Goal: Information Seeking & Learning: Check status

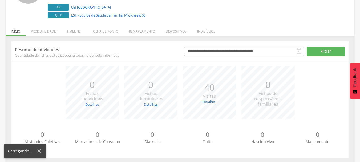
scroll to position [65, 0]
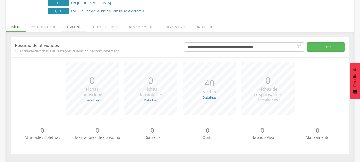
click at [73, 25] on li "Timeline" at bounding box center [73, 25] width 25 height 13
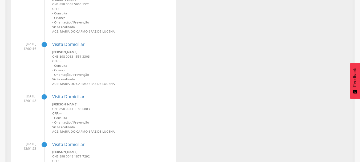
scroll to position [1051, 0]
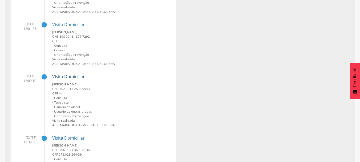
click at [74, 79] on link "Visita Domiciliar" at bounding box center [68, 77] width 32 height 6
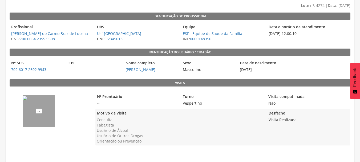
click at [27, 100] on img "--" at bounding box center [25, 98] width 4 height 4
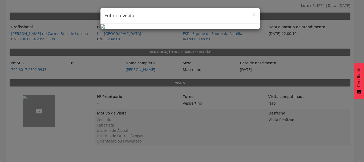
scroll to position [29, 0]
click at [63, 31] on div "× Foto da visita" at bounding box center [182, 81] width 364 height 162
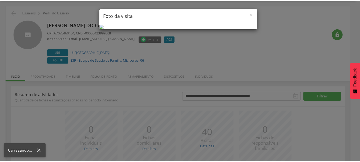
scroll to position [46, 0]
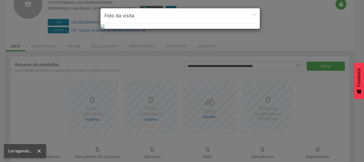
click at [283, 10] on div "× Foto da visita" at bounding box center [182, 81] width 364 height 162
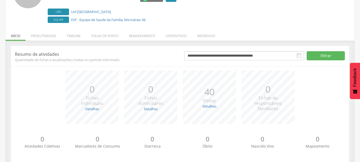
scroll to position [65, 0]
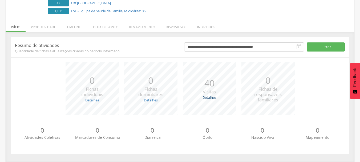
click at [210, 95] on link "Detalhes" at bounding box center [209, 97] width 14 height 5
click at [292, 86] on div "*** 0 Fichas de responsáveis familiares" at bounding box center [268, 88] width 59 height 53
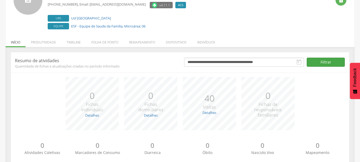
scroll to position [0, 0]
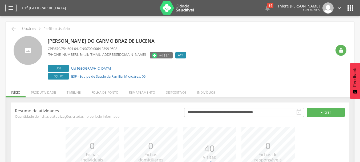
click at [13, 8] on icon "" at bounding box center [11, 8] width 6 height 6
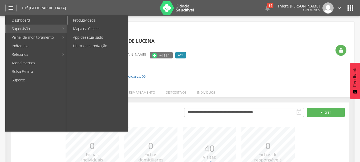
click at [76, 19] on link "Produtividade" at bounding box center [98, 20] width 60 height 9
type input "**********"
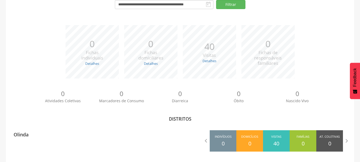
scroll to position [59, 0]
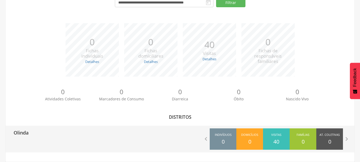
click at [182, 129] on div " Indivíduos 0 Domicílios 0 Visitas 40 Famílias 0 At. Coletivas 0 M. Consumo 0 …" at bounding box center [267, 138] width 174 height 27
drag, startPoint x: 189, startPoint y: 137, endPoint x: 193, endPoint y: 137, distance: 4.0
click at [190, 137] on div " Indivíduos 0 Domicílios 0 Visitas 40 Famílias 0 At. Coletivas 0 M. Consumo 0 …" at bounding box center [267, 138] width 174 height 27
click at [201, 135] on div " Indivíduos 0 Domicílios 0 Visitas 40 Famílias 0 At. Coletivas 0 M. Consumo 0 …" at bounding box center [267, 138] width 174 height 27
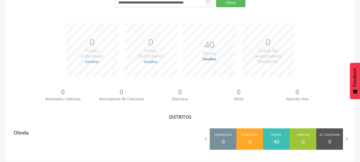
drag, startPoint x: 218, startPoint y: 61, endPoint x: 211, endPoint y: 59, distance: 6.9
click at [216, 60] on div "*** 40 Visitas Detalhes Realizadas: 23 Recusadas: 0 Ausentes: 17" at bounding box center [209, 49] width 59 height 53
click at [211, 59] on link "Detalhes" at bounding box center [209, 58] width 14 height 5
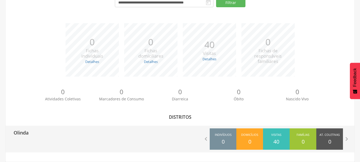
click at [149, 141] on div "Olinda  Indivíduos 0 Domicílios 0 Visitas 40 Famílias 0 At. Coletivas 0 M. Con…" at bounding box center [180, 138] width 349 height 27
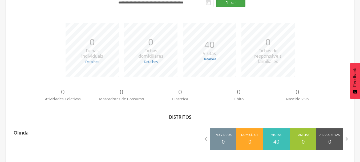
click at [216, 2] on button "Filtrar" at bounding box center [230, 2] width 29 height 9
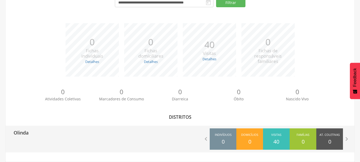
click at [351, 138] on div " Indivíduos 0 Domicílios 0 Visitas 40 Famílias 0 At. Coletivas 0 M. Consumo 0 …" at bounding box center [267, 138] width 174 height 27
click at [348, 139] on icon "" at bounding box center [346, 138] width 7 height 7
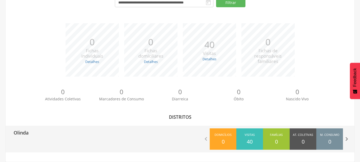
click at [348, 139] on icon "" at bounding box center [346, 138] width 7 height 7
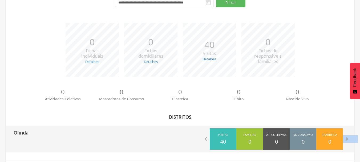
click at [348, 139] on icon "" at bounding box center [346, 138] width 7 height 7
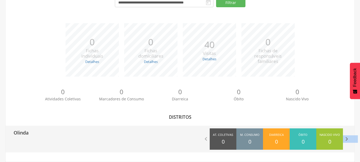
click at [348, 139] on icon "" at bounding box center [346, 138] width 7 height 7
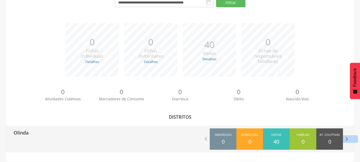
click at [347, 139] on icon "" at bounding box center [346, 138] width 7 height 7
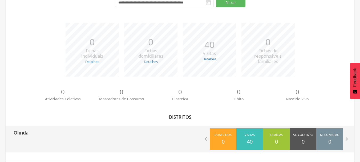
click at [309, 145] on div "At. Coletivas 0" at bounding box center [303, 138] width 27 height 21
click at [238, 133] on div "Visitas 40" at bounding box center [249, 138] width 27 height 21
click at [207, 140] on icon "" at bounding box center [205, 138] width 7 height 7
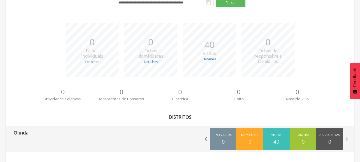
click at [207, 140] on icon "" at bounding box center [205, 138] width 7 height 7
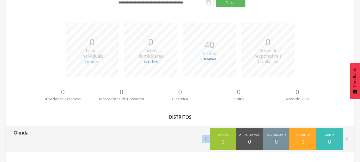
drag, startPoint x: 246, startPoint y: 143, endPoint x: 211, endPoint y: 145, distance: 35.2
click at [242, 143] on div "At. Coletivas 0" at bounding box center [249, 138] width 27 height 21
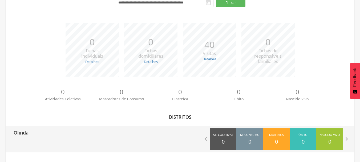
drag, startPoint x: 125, startPoint y: 140, endPoint x: 55, endPoint y: 134, distance: 70.6
click at [101, 136] on div "Olinda  Indivíduos 0 Domicílios 0 Visitas 40 Famílias 0 At. Coletivas 0 M. Con…" at bounding box center [180, 138] width 349 height 27
click at [26, 134] on p "Olinda" at bounding box center [21, 130] width 15 height 11
type input "**********"
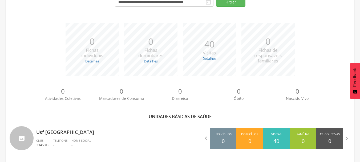
scroll to position [62, 0]
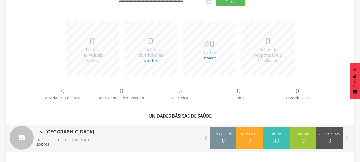
click at [115, 138] on ul "CNES 2345013 Telefone - Nome Social -" at bounding box center [106, 144] width 140 height 12
type input "**********"
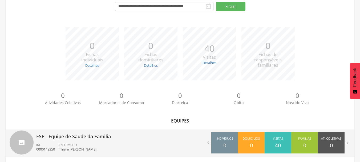
scroll to position [62, 0]
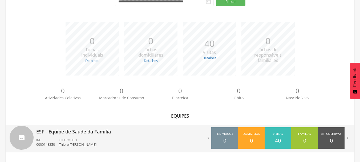
click at [206, 142] on div " Indivíduos 0 Domicílios 0 Visitas 40 Famílias 0 At. Coletivas 0 Consumo 0 Dia…" at bounding box center [267, 137] width 174 height 27
click at [207, 139] on icon "" at bounding box center [208, 138] width 6 height 6
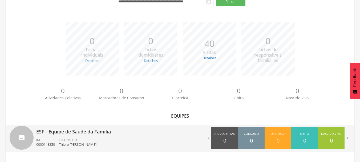
click at [59, 142] on div "INE 0000148350" at bounding box center [47, 142] width 23 height 9
type input "**********"
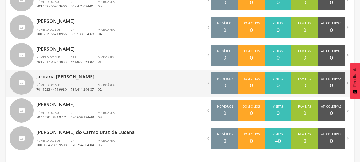
scroll to position [208, 0]
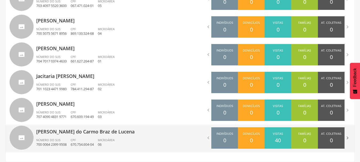
click at [347, 138] on icon "" at bounding box center [347, 138] width 6 height 6
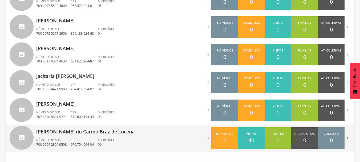
click at [347, 138] on icon "" at bounding box center [347, 138] width 6 height 6
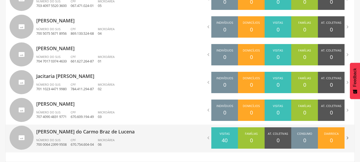
click at [347, 138] on icon "" at bounding box center [347, 138] width 6 height 6
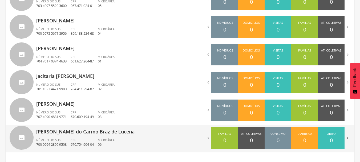
click at [347, 138] on icon "" at bounding box center [347, 138] width 6 height 6
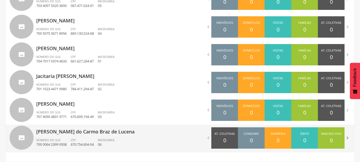
click at [347, 138] on icon "" at bounding box center [347, 138] width 6 height 6
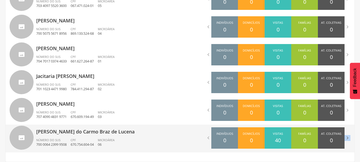
click at [347, 138] on icon "" at bounding box center [347, 138] width 6 height 6
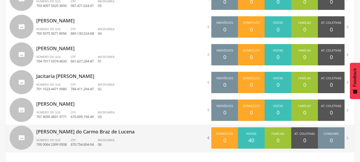
click at [207, 137] on icon "" at bounding box center [208, 138] width 6 height 6
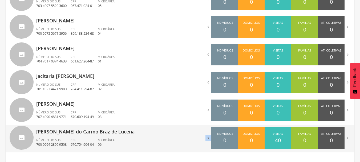
click at [208, 137] on icon "" at bounding box center [208, 138] width 6 height 6
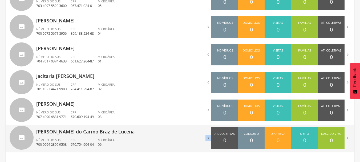
click at [208, 137] on icon "" at bounding box center [208, 138] width 6 height 6
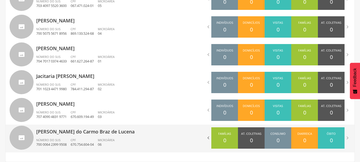
click at [208, 137] on icon "" at bounding box center [208, 138] width 6 height 6
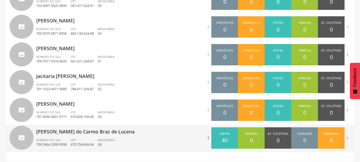
click at [208, 137] on icon "" at bounding box center [208, 138] width 6 height 6
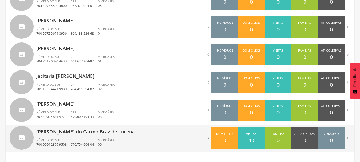
click at [208, 137] on icon "" at bounding box center [208, 138] width 6 height 6
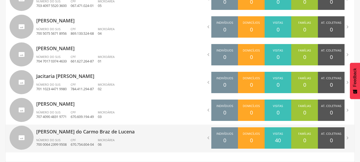
click at [278, 131] on div "Visitas 40" at bounding box center [277, 137] width 27 height 21
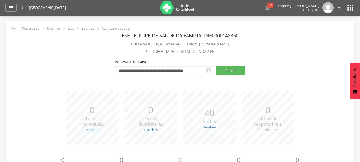
scroll to position [0, 0]
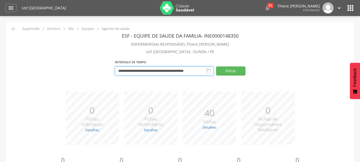
click at [193, 72] on input "**********" at bounding box center [164, 70] width 99 height 9
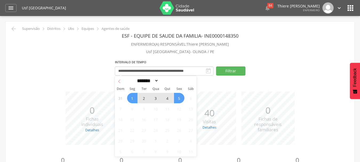
click at [119, 82] on icon at bounding box center [119, 81] width 2 height 3
select select "*"
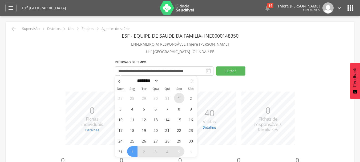
click at [177, 99] on span "1" at bounding box center [179, 98] width 10 height 10
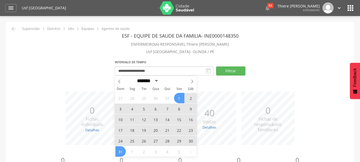
drag, startPoint x: 123, startPoint y: 152, endPoint x: 141, endPoint y: 141, distance: 21.1
click at [124, 152] on span "31" at bounding box center [120, 151] width 10 height 10
type input "**********"
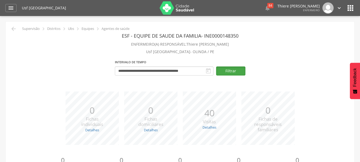
click at [224, 74] on button "Filtrar" at bounding box center [230, 70] width 29 height 9
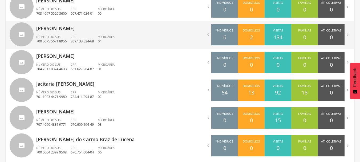
scroll to position [208, 0]
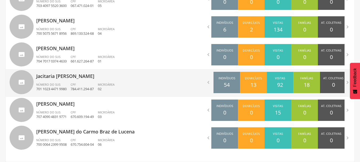
drag, startPoint x: 275, startPoint y: 83, endPoint x: 286, endPoint y: 84, distance: 10.9
click at [286, 84] on div "Visitas 92" at bounding box center [280, 82] width 27 height 21
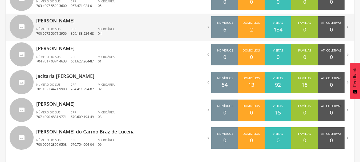
drag, startPoint x: 247, startPoint y: 29, endPoint x: 264, endPoint y: 30, distance: 17.3
click at [264, 30] on div "Domicílios 2" at bounding box center [251, 26] width 27 height 21
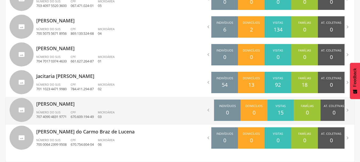
drag, startPoint x: 262, startPoint y: 107, endPoint x: 270, endPoint y: 105, distance: 7.6
drag, startPoint x: 229, startPoint y: 110, endPoint x: 256, endPoint y: 109, distance: 27.2
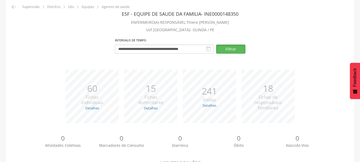
scroll to position [21, 0]
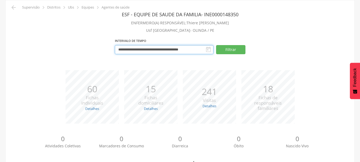
click at [203, 49] on input "**********" at bounding box center [164, 49] width 99 height 9
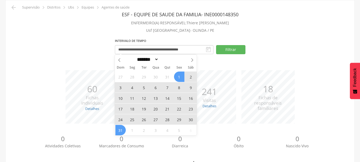
click at [193, 61] on icon at bounding box center [192, 60] width 4 height 4
select select "*"
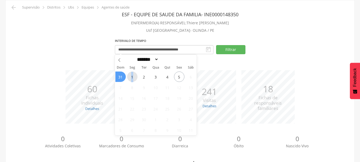
click at [132, 77] on span "1" at bounding box center [132, 76] width 10 height 10
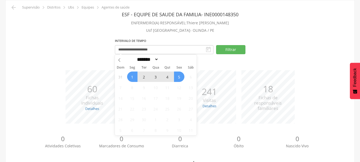
click at [180, 76] on span "5" at bounding box center [179, 76] width 10 height 10
type input "**********"
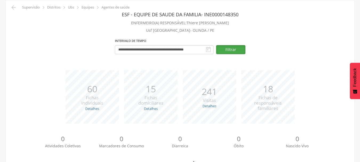
click at [239, 53] on button "Filtrar" at bounding box center [230, 49] width 29 height 9
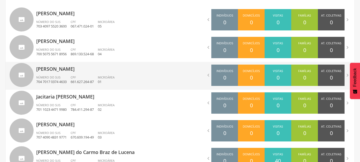
scroll to position [208, 0]
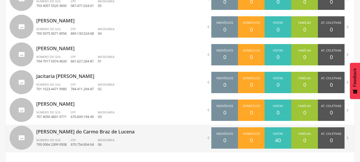
click at [82, 146] on p "670.754.604-04" at bounding box center [82, 144] width 23 height 5
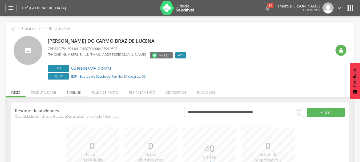
click at [74, 92] on li "Timeline" at bounding box center [73, 91] width 25 height 13
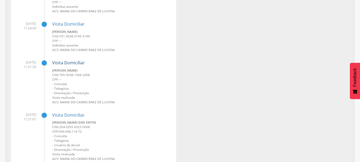
scroll to position [1687, 0]
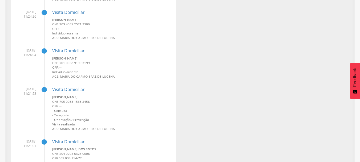
drag, startPoint x: 60, startPoint y: 51, endPoint x: 143, endPoint y: 43, distance: 83.0
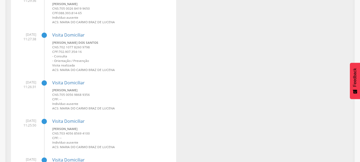
scroll to position [1527, 0]
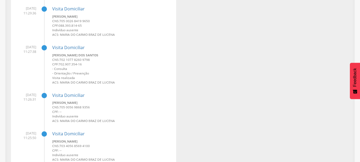
click at [149, 58] on small "CNS: 702 1077 8260 9798" at bounding box center [112, 59] width 120 height 5
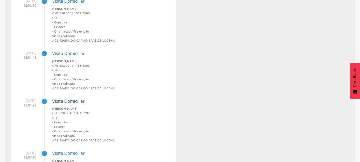
scroll to position [1047, 0]
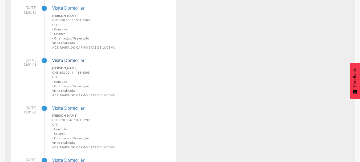
drag, startPoint x: 69, startPoint y: 57, endPoint x: 76, endPoint y: 60, distance: 7.4
click at [76, 60] on link "Visita Domiciliar" at bounding box center [68, 60] width 32 height 6
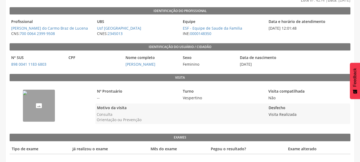
click at [27, 93] on img "--" at bounding box center [25, 93] width 4 height 4
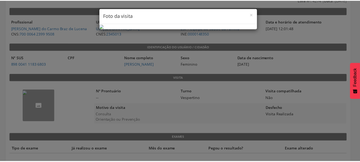
scroll to position [29, 0]
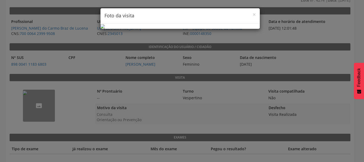
click at [306, 43] on div "× Foto da visita" at bounding box center [182, 81] width 364 height 162
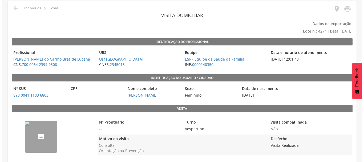
scroll to position [0, 0]
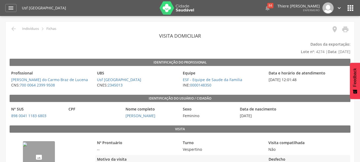
click at [27, 146] on img "--" at bounding box center [25, 144] width 4 height 4
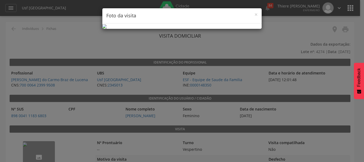
click at [272, 82] on div "× Foto da visita" at bounding box center [182, 81] width 364 height 162
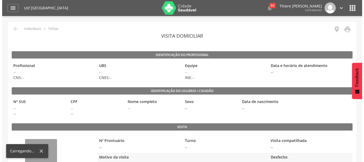
scroll to position [35, 0]
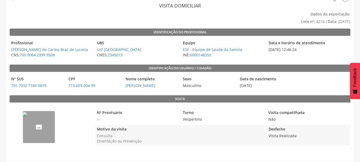
click at [27, 116] on img "--" at bounding box center [25, 114] width 4 height 4
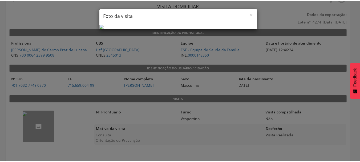
scroll to position [29, 0]
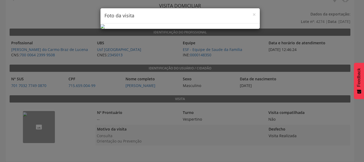
click at [276, 84] on div "× Foto da visita" at bounding box center [182, 81] width 364 height 162
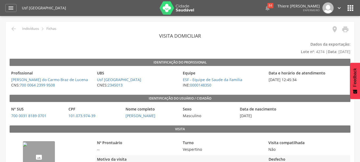
scroll to position [30, 0]
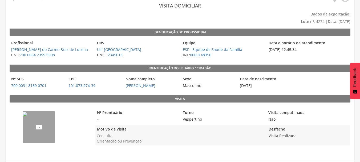
click at [27, 116] on img "--" at bounding box center [25, 114] width 4 height 4
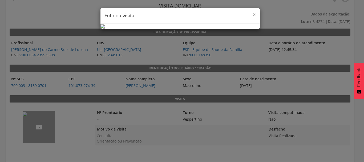
drag, startPoint x: 252, startPoint y: 16, endPoint x: 235, endPoint y: 1, distance: 22.6
click at [252, 15] on span "×" at bounding box center [253, 14] width 3 height 7
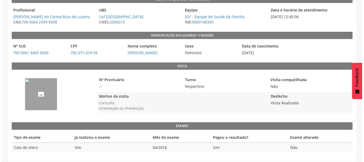
scroll to position [68, 0]
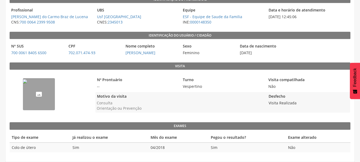
click at [27, 83] on img "--" at bounding box center [25, 81] width 4 height 4
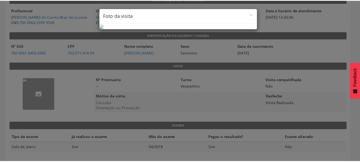
scroll to position [0, 0]
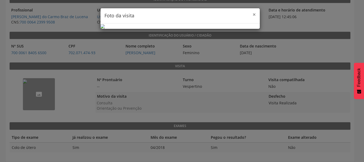
click at [252, 17] on span "×" at bounding box center [253, 14] width 3 height 7
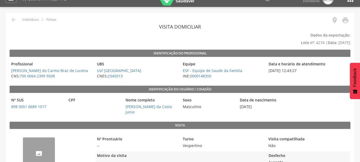
scroll to position [25, 0]
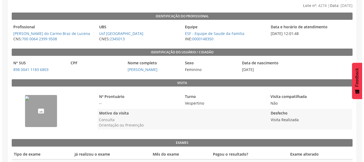
scroll to position [46, 0]
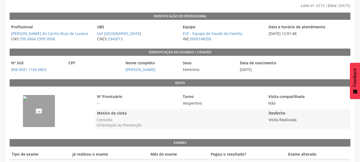
click at [27, 100] on img "--" at bounding box center [25, 98] width 4 height 4
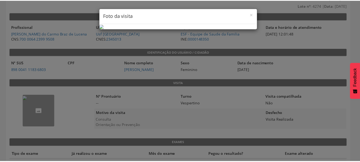
scroll to position [27, 0]
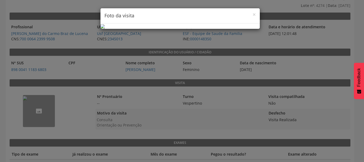
drag, startPoint x: 294, startPoint y: 145, endPoint x: 267, endPoint y: 155, distance: 27.8
click at [288, 146] on div "× Foto da visita" at bounding box center [182, 81] width 364 height 162
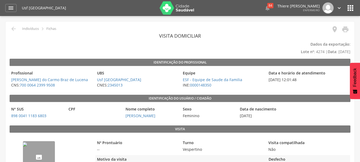
scroll to position [63, 0]
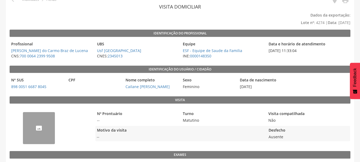
scroll to position [63, 0]
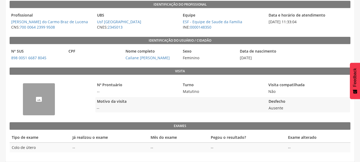
drag, startPoint x: 55, startPoint y: 112, endPoint x: 46, endPoint y: 104, distance: 11.5
click at [53, 109] on div "--" at bounding box center [39, 99] width 32 height 32
click at [46, 104] on div "--" at bounding box center [39, 99] width 32 height 32
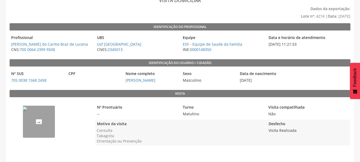
scroll to position [35, 0]
click at [27, 111] on img "--" at bounding box center [25, 109] width 4 height 4
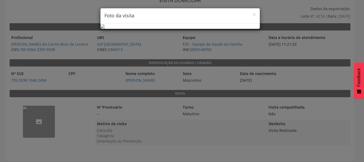
click at [254, 13] on div "× Foto da visita" at bounding box center [179, 15] width 159 height 15
click at [252, 15] on span "×" at bounding box center [253, 14] width 3 height 7
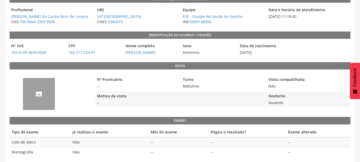
scroll to position [68, 0]
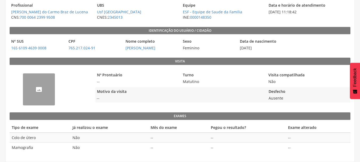
click at [36, 86] on div "--" at bounding box center [39, 89] width 32 height 32
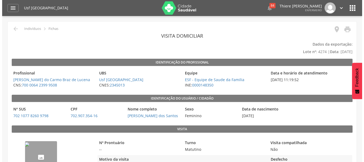
scroll to position [68, 0]
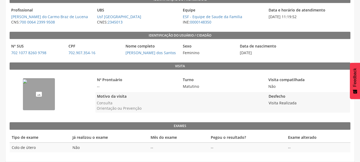
click at [56, 91] on div "--" at bounding box center [51, 94] width 83 height 44
click at [27, 83] on img "--" at bounding box center [25, 81] width 4 height 4
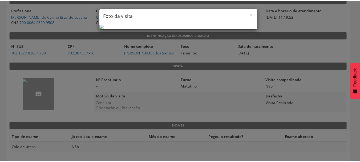
scroll to position [3, 0]
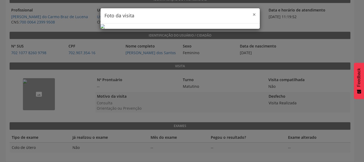
click at [253, 13] on span "×" at bounding box center [253, 14] width 3 height 7
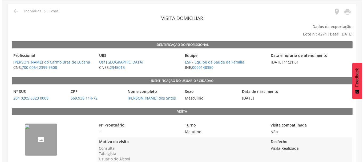
scroll to position [53, 0]
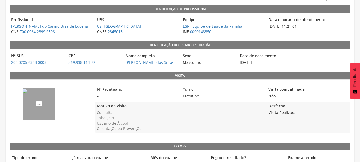
click at [27, 93] on img "--" at bounding box center [25, 91] width 4 height 4
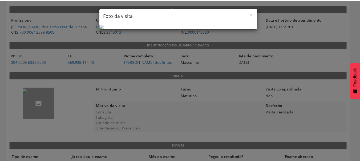
scroll to position [29, 0]
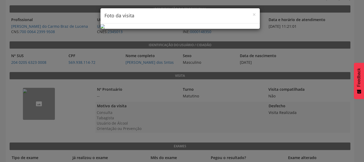
drag, startPoint x: 275, startPoint y: 77, endPoint x: 271, endPoint y: 70, distance: 8.0
click at [275, 77] on div "× Foto da visita" at bounding box center [182, 81] width 364 height 162
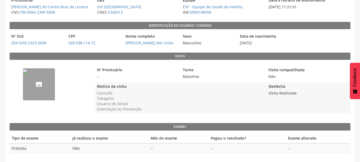
scroll to position [73, 0]
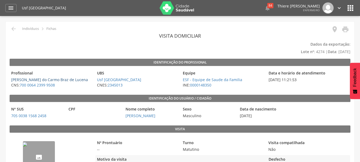
scroll to position [35, 0]
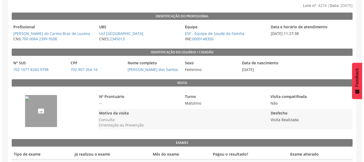
scroll to position [46, 0]
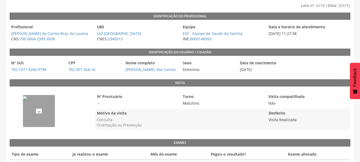
click at [27, 100] on img "--" at bounding box center [25, 98] width 4 height 4
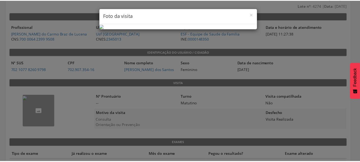
scroll to position [29, 0]
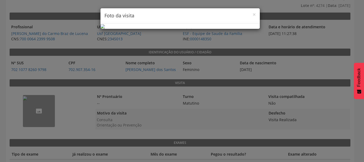
drag, startPoint x: 292, startPoint y: 54, endPoint x: 236, endPoint y: 13, distance: 69.2
click at [292, 53] on div "× Foto da visita" at bounding box center [182, 81] width 364 height 162
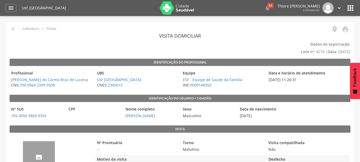
scroll to position [25, 0]
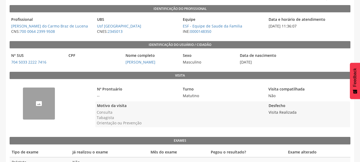
scroll to position [68, 0]
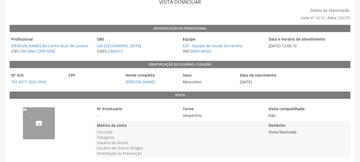
scroll to position [46, 0]
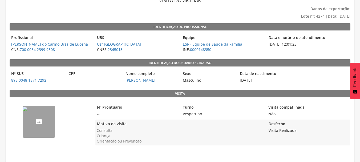
scroll to position [35, 0]
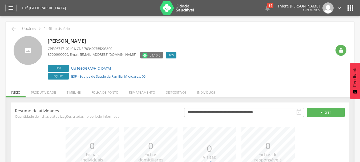
drag, startPoint x: 258, startPoint y: 120, endPoint x: 263, endPoint y: 113, distance: 9.0
click at [259, 120] on div "**********" at bounding box center [180, 160] width 338 height 116
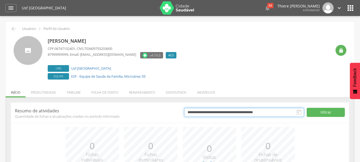
click at [263, 113] on input "**********" at bounding box center [244, 112] width 120 height 9
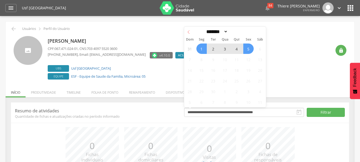
click at [187, 35] on span at bounding box center [188, 31] width 9 height 9
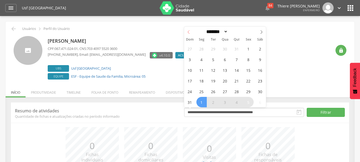
click at [187, 35] on span at bounding box center [188, 31] width 9 height 9
select select "*"
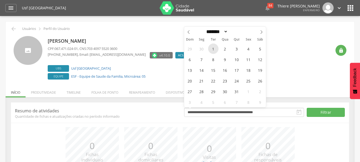
click at [215, 49] on span "1" at bounding box center [213, 48] width 10 height 10
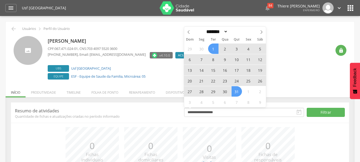
click at [235, 89] on span "31" at bounding box center [236, 91] width 10 height 10
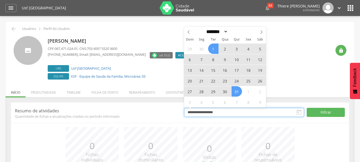
type input "**********"
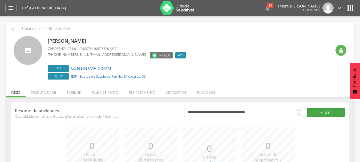
click at [322, 113] on button "Filtrar" at bounding box center [326, 112] width 38 height 9
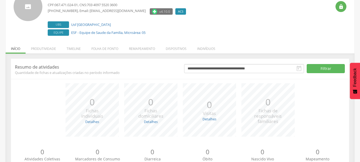
scroll to position [65, 0]
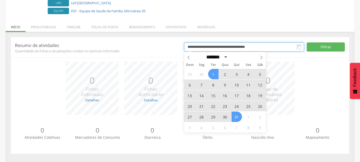
click at [268, 48] on input "**********" at bounding box center [244, 46] width 120 height 9
click at [188, 57] on icon at bounding box center [189, 57] width 2 height 3
select select "*"
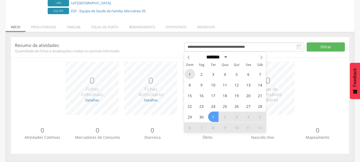
click at [190, 75] on span "1" at bounding box center [190, 74] width 10 height 10
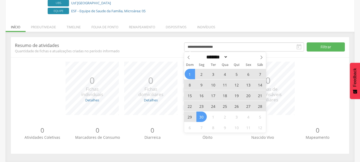
click at [202, 116] on span "30" at bounding box center [201, 116] width 10 height 10
type input "**********"
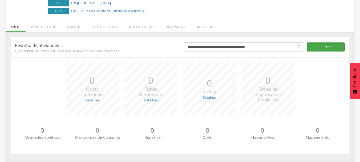
click at [312, 43] on button "Filtrar" at bounding box center [326, 46] width 38 height 9
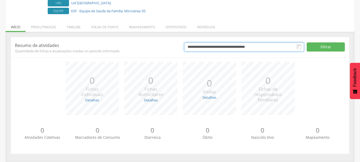
click at [294, 46] on input "**********" at bounding box center [244, 46] width 120 height 9
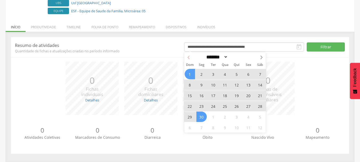
drag, startPoint x: 188, startPoint y: 58, endPoint x: 192, endPoint y: 58, distance: 3.7
click at [189, 58] on icon at bounding box center [189, 57] width 4 height 4
select select "*"
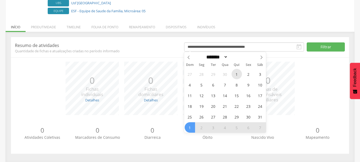
click at [236, 74] on span "1" at bounding box center [236, 74] width 10 height 10
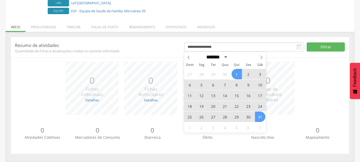
drag, startPoint x: 251, startPoint y: 119, endPoint x: 259, endPoint y: 117, distance: 7.9
click at [259, 117] on div "27 28 29 30 1 2 3 4 5 6 7 8 9 10 11 12 13 14 15 16 17 18 19 20 21 22 23 24 25 2…" at bounding box center [225, 100] width 82 height 64
click at [259, 117] on span "31" at bounding box center [260, 116] width 10 height 10
type input "**********"
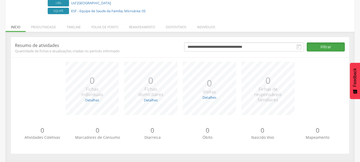
click at [309, 46] on button "Filtrar" at bounding box center [326, 46] width 38 height 9
click at [302, 48] on icon "" at bounding box center [299, 47] width 6 height 6
click at [297, 48] on icon "" at bounding box center [299, 47] width 6 height 6
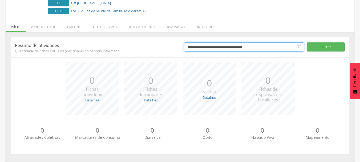
click at [271, 49] on input "**********" at bounding box center [244, 46] width 120 height 9
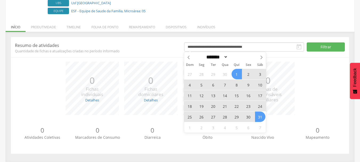
click at [287, 65] on div "*** 0 Fichas de responsáveis familiares" at bounding box center [268, 88] width 59 height 53
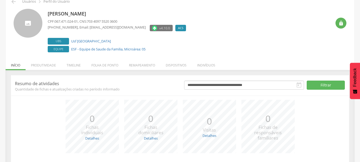
scroll to position [0, 0]
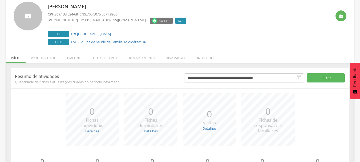
scroll to position [65, 0]
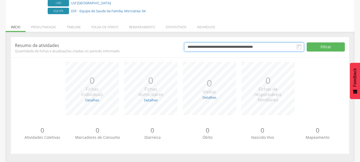
click at [210, 44] on input "**********" at bounding box center [244, 46] width 120 height 9
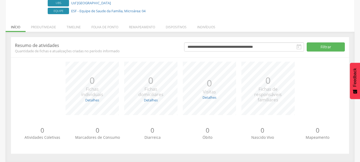
click at [184, 59] on div "**********" at bounding box center [180, 95] width 338 height 116
drag, startPoint x: 193, startPoint y: 54, endPoint x: 198, endPoint y: 48, distance: 7.4
click at [194, 53] on div "**********" at bounding box center [180, 95] width 338 height 116
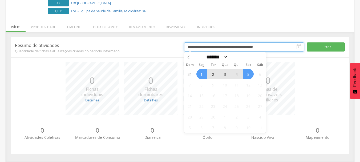
click at [198, 48] on input "**********" at bounding box center [244, 46] width 120 height 9
click at [188, 55] on icon at bounding box center [189, 57] width 4 height 4
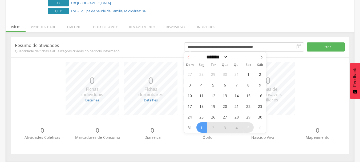
click at [188, 55] on icon at bounding box center [189, 57] width 4 height 4
select select "*"
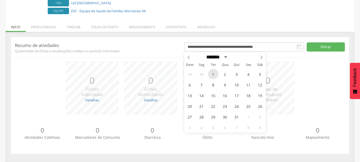
click at [218, 74] on span "1" at bounding box center [213, 74] width 10 height 10
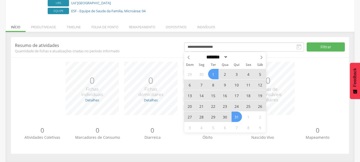
click at [239, 116] on span "31" at bounding box center [236, 116] width 10 height 10
type input "**********"
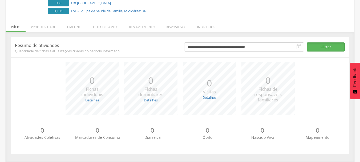
click at [321, 50] on button "Filtrar" at bounding box center [326, 46] width 38 height 9
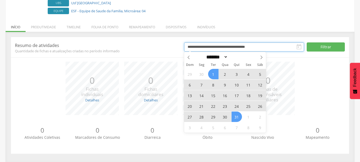
click at [257, 50] on input "**********" at bounding box center [244, 46] width 120 height 9
click at [186, 59] on span at bounding box center [188, 56] width 9 height 9
select select "*"
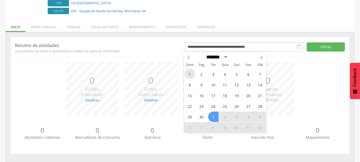
click at [192, 75] on span "1" at bounding box center [190, 74] width 10 height 10
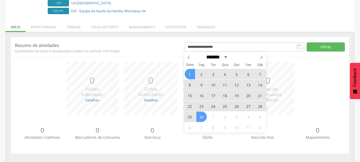
drag, startPoint x: 205, startPoint y: 116, endPoint x: 207, endPoint y: 111, distance: 4.6
click at [206, 113] on div "1 2 3 4 5 6 7 8 9 10 11 12 13 14 15 16 17 18 19 20 21 22 23 24 25 26 27 28 29 3…" at bounding box center [225, 100] width 82 height 64
drag, startPoint x: 201, startPoint y: 114, endPoint x: 204, endPoint y: 111, distance: 4.3
click at [201, 114] on span "30" at bounding box center [201, 116] width 10 height 10
type input "**********"
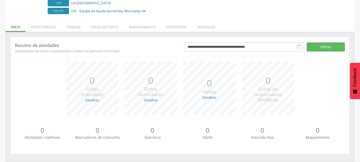
click at [320, 41] on header "**********" at bounding box center [180, 47] width 338 height 12
click at [318, 47] on button "Filtrar" at bounding box center [326, 46] width 38 height 9
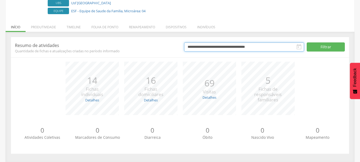
click at [291, 44] on input "**********" at bounding box center [244, 46] width 120 height 9
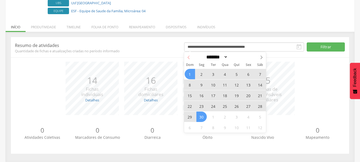
click at [190, 59] on icon at bounding box center [189, 57] width 4 height 4
select select "*"
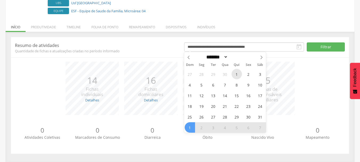
click at [233, 72] on span "1" at bounding box center [236, 74] width 10 height 10
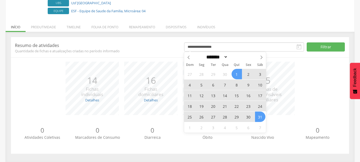
click at [257, 113] on span "31" at bounding box center [260, 116] width 10 height 10
type input "**********"
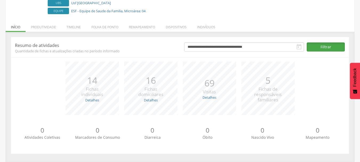
click at [320, 46] on button "Filtrar" at bounding box center [326, 46] width 38 height 9
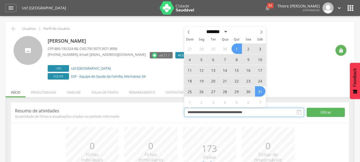
click at [222, 108] on input "**********" at bounding box center [244, 112] width 120 height 9
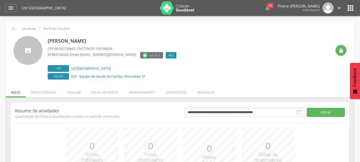
scroll to position [65, 0]
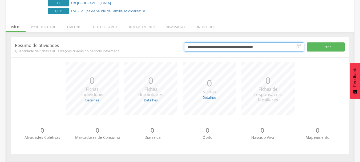
click at [294, 49] on input "**********" at bounding box center [244, 46] width 120 height 9
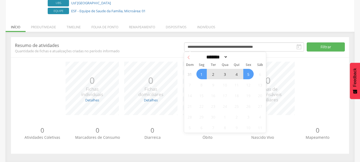
click at [190, 59] on span at bounding box center [188, 56] width 9 height 9
select select "*"
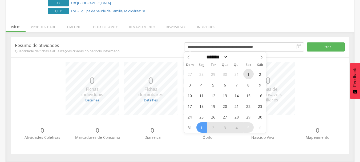
click at [245, 74] on span "1" at bounding box center [248, 74] width 10 height 10
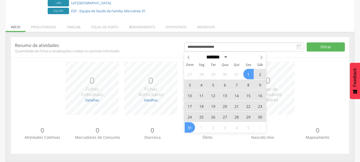
click at [190, 128] on span "31" at bounding box center [190, 127] width 10 height 10
type input "**********"
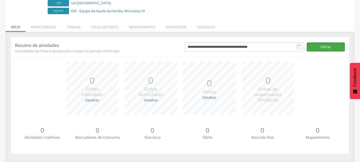
click at [327, 48] on button "Filtrar" at bounding box center [326, 46] width 38 height 9
click at [298, 47] on icon "" at bounding box center [299, 47] width 6 height 6
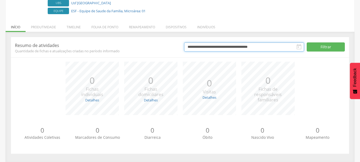
click at [280, 51] on input "**********" at bounding box center [244, 46] width 120 height 9
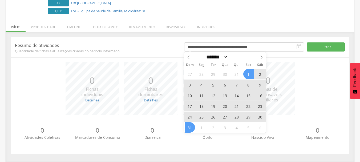
click at [194, 59] on div "******* ********* ***** ***** **** ***** ***** ****** ******** ****" at bounding box center [225, 56] width 82 height 9
click at [187, 57] on icon at bounding box center [189, 57] width 4 height 4
select select "*"
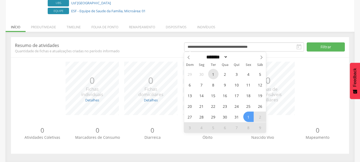
click at [214, 75] on span "1" at bounding box center [213, 74] width 10 height 10
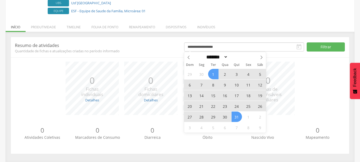
drag, startPoint x: 234, startPoint y: 117, endPoint x: 278, endPoint y: 74, distance: 62.0
click at [235, 117] on span "31" at bounding box center [236, 116] width 10 height 10
type input "**********"
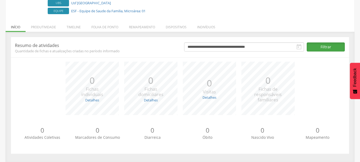
click at [327, 48] on button "Filtrar" at bounding box center [326, 46] width 38 height 9
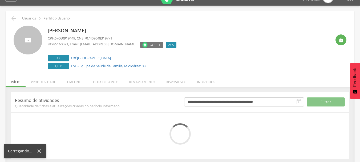
scroll to position [16, 0]
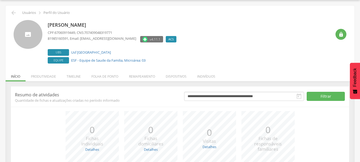
click at [301, 97] on icon "" at bounding box center [299, 96] width 6 height 6
click at [315, 93] on button "Filtrar" at bounding box center [326, 96] width 38 height 9
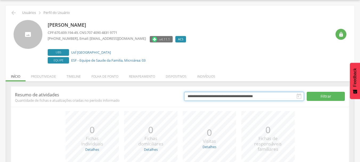
click at [288, 95] on input "**********" at bounding box center [244, 96] width 120 height 9
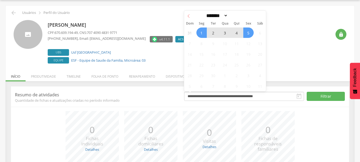
click at [189, 17] on icon at bounding box center [189, 15] width 2 height 3
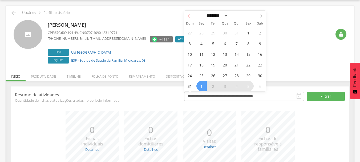
click at [189, 16] on icon at bounding box center [189, 16] width 4 height 4
select select "*"
click at [218, 31] on div "29 30 1 2 3 4 5 6 7 8 9 10 11 12 13 14 15 16 17 18 19 20 21 22 23 24 25 26 27 2…" at bounding box center [225, 59] width 82 height 64
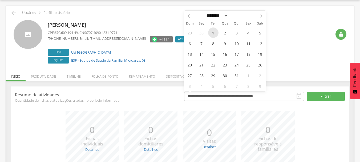
click at [215, 32] on span "1" at bounding box center [213, 32] width 10 height 10
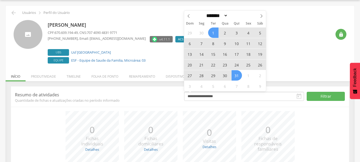
click at [237, 74] on span "31" at bounding box center [236, 75] width 10 height 10
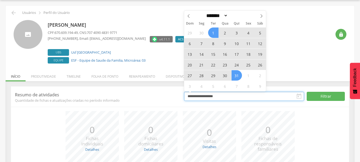
type input "**********"
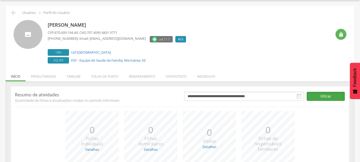
click at [313, 98] on button "Filtrar" at bounding box center [326, 96] width 38 height 9
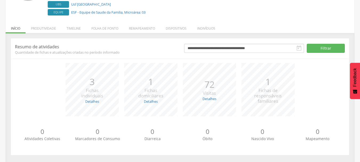
scroll to position [65, 0]
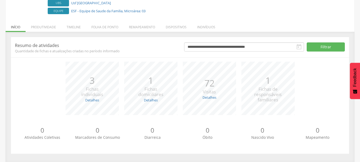
click at [296, 49] on icon "" at bounding box center [299, 47] width 6 height 6
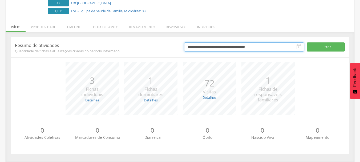
click at [280, 48] on input "**********" at bounding box center [244, 46] width 120 height 9
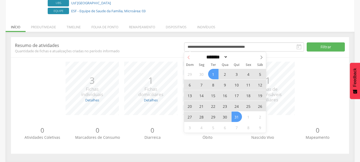
click at [189, 55] on span at bounding box center [188, 56] width 9 height 9
select select "*"
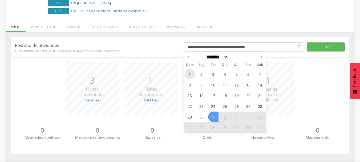
click at [193, 74] on span "1" at bounding box center [190, 74] width 10 height 10
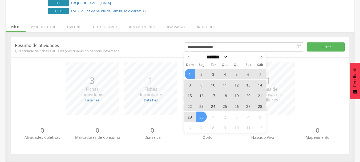
click at [202, 115] on span "30" at bounding box center [201, 116] width 10 height 10
type input "**********"
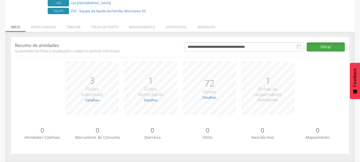
drag, startPoint x: 307, startPoint y: 51, endPoint x: 313, endPoint y: 46, distance: 7.9
click at [307, 51] on button "Filtrar" at bounding box center [326, 46] width 38 height 9
click at [296, 46] on icon "" at bounding box center [299, 47] width 6 height 6
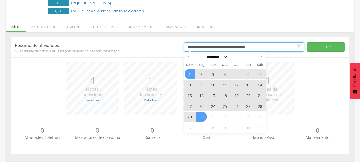
click at [277, 43] on input "**********" at bounding box center [244, 46] width 120 height 9
click at [187, 58] on icon at bounding box center [189, 57] width 4 height 4
select select "*"
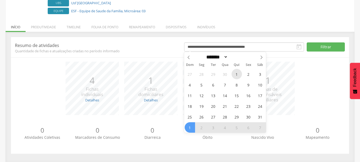
click at [240, 72] on span "1" at bounding box center [236, 74] width 10 height 10
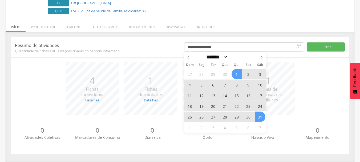
click at [260, 116] on span "31" at bounding box center [260, 116] width 10 height 10
type input "**********"
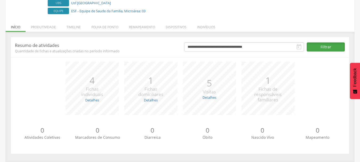
click at [312, 47] on button "Filtrar" at bounding box center [326, 46] width 38 height 9
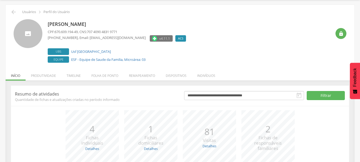
scroll to position [0, 0]
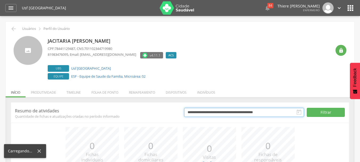
click at [201, 111] on input "**********" at bounding box center [244, 112] width 120 height 9
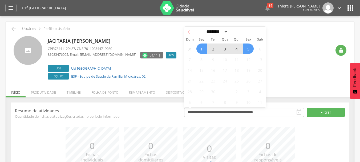
click at [188, 34] on icon at bounding box center [189, 32] width 4 height 4
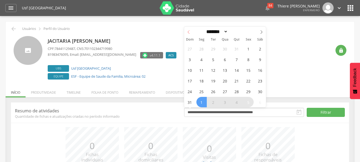
click at [188, 35] on span at bounding box center [188, 31] width 9 height 9
select select "*"
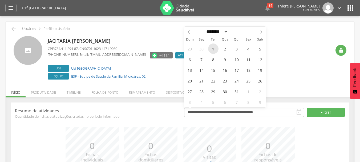
click at [210, 49] on span "1" at bounding box center [213, 48] width 10 height 10
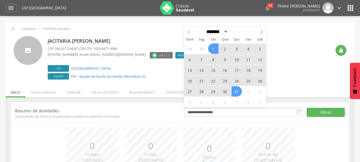
click at [238, 93] on span "31" at bounding box center [236, 91] width 10 height 10
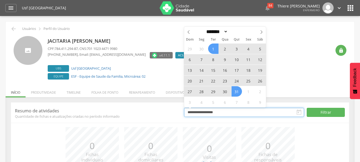
type input "**********"
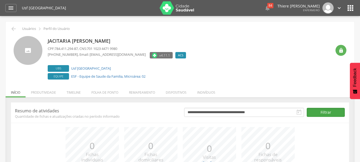
click at [308, 112] on button "Filtrar" at bounding box center [326, 112] width 38 height 9
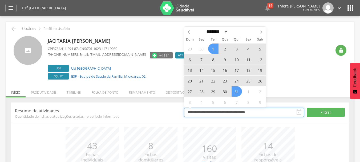
click at [225, 110] on input "**********" at bounding box center [244, 112] width 120 height 9
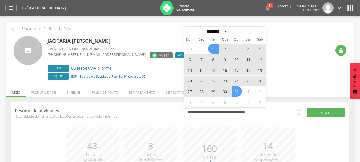
click at [188, 34] on icon at bounding box center [189, 32] width 4 height 4
select select "*"
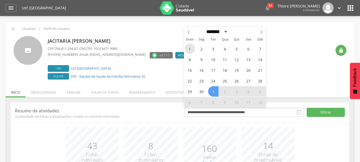
click at [192, 50] on span "1" at bounding box center [190, 48] width 10 height 10
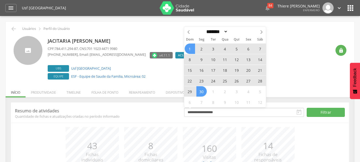
click at [205, 93] on span "30" at bounding box center [201, 91] width 10 height 10
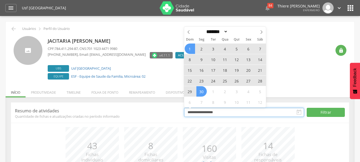
type input "**********"
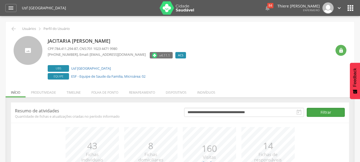
click at [328, 114] on button "Filtrar" at bounding box center [326, 112] width 38 height 9
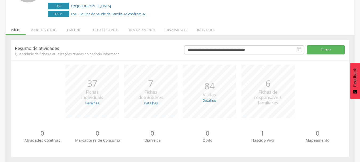
scroll to position [65, 0]
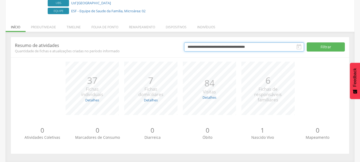
click at [243, 47] on input "**********" at bounding box center [244, 46] width 120 height 9
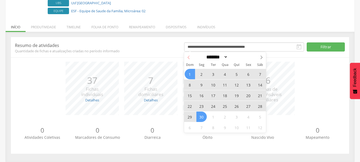
click at [189, 57] on icon at bounding box center [189, 57] width 4 height 4
select select "*"
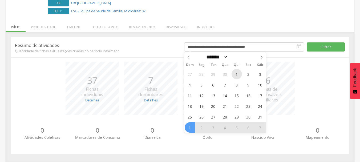
click at [231, 74] on span "1" at bounding box center [236, 74] width 10 height 10
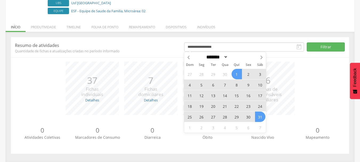
drag, startPoint x: 260, startPoint y: 116, endPoint x: 267, endPoint y: 110, distance: 9.7
click at [261, 115] on span "31" at bounding box center [260, 116] width 10 height 10
type input "**********"
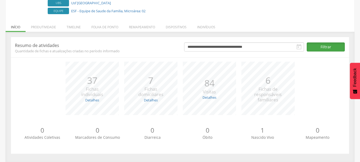
click at [325, 46] on button "Filtrar" at bounding box center [326, 46] width 38 height 9
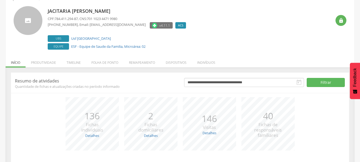
scroll to position [0, 0]
